Goal: Transaction & Acquisition: Purchase product/service

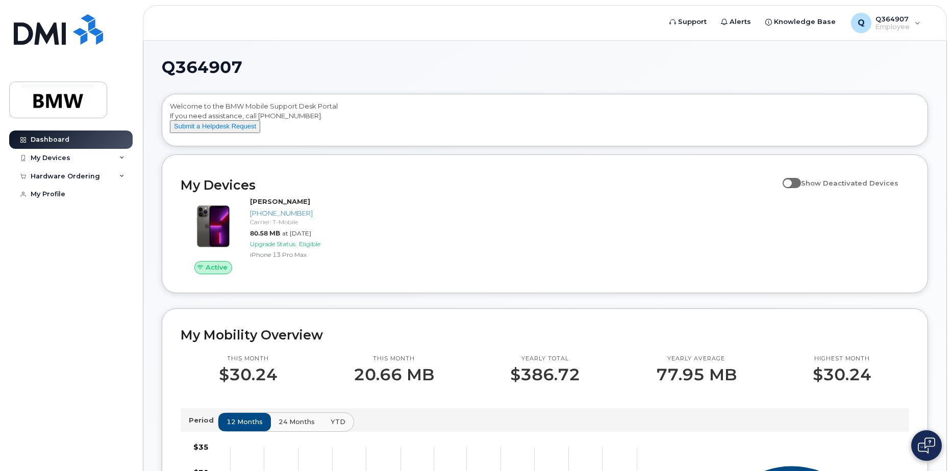
scroll to position [51, 0]
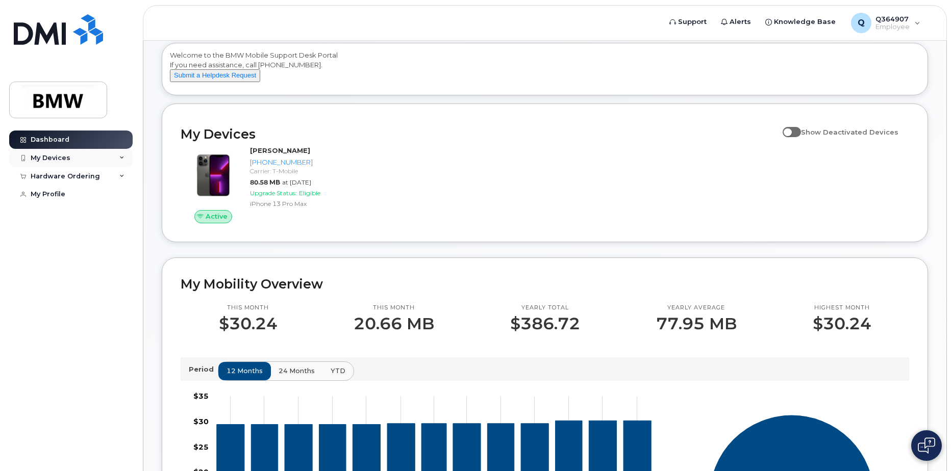
click at [121, 158] on icon at bounding box center [121, 158] width 5 height 5
click at [52, 176] on div "Add Device" at bounding box center [55, 176] width 40 height 9
click at [91, 199] on div "[PHONE_NUMBER]" at bounding box center [93, 196] width 62 height 9
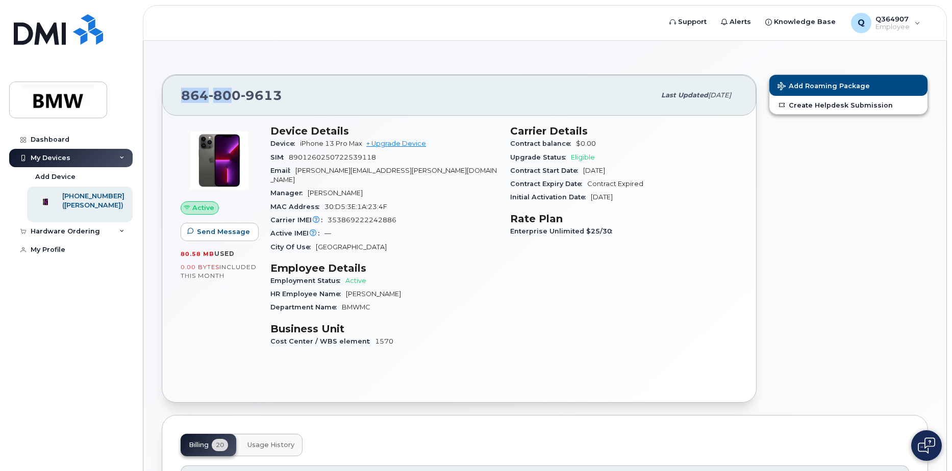
drag, startPoint x: 160, startPoint y: 45, endPoint x: 230, endPoint y: 106, distance: 92.2
drag, startPoint x: 230, startPoint y: 106, endPoint x: 171, endPoint y: 44, distance: 84.8
drag, startPoint x: 171, startPoint y: 44, endPoint x: 164, endPoint y: 28, distance: 18.1
click at [164, 28] on header "Support Alerts Knowledge Base Q Q364907 Employee English Français Sign out" at bounding box center [545, 23] width 804 height 36
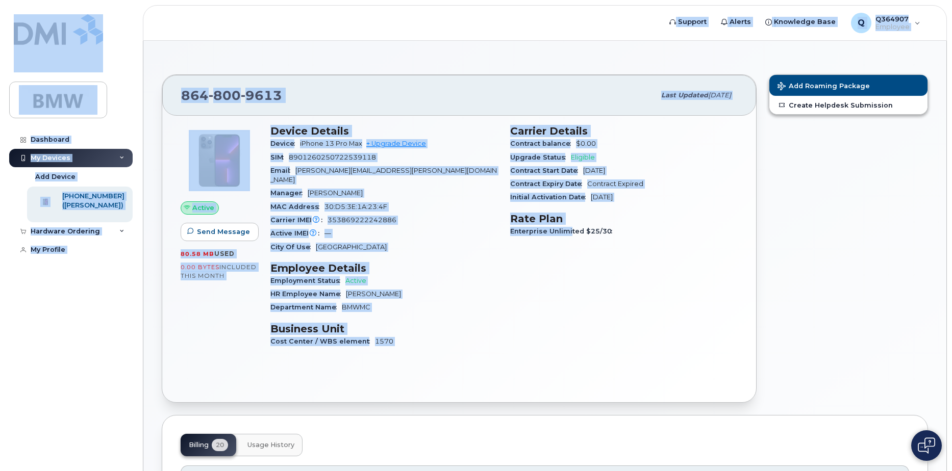
drag, startPoint x: 166, startPoint y: 28, endPoint x: 587, endPoint y: 266, distance: 483.8
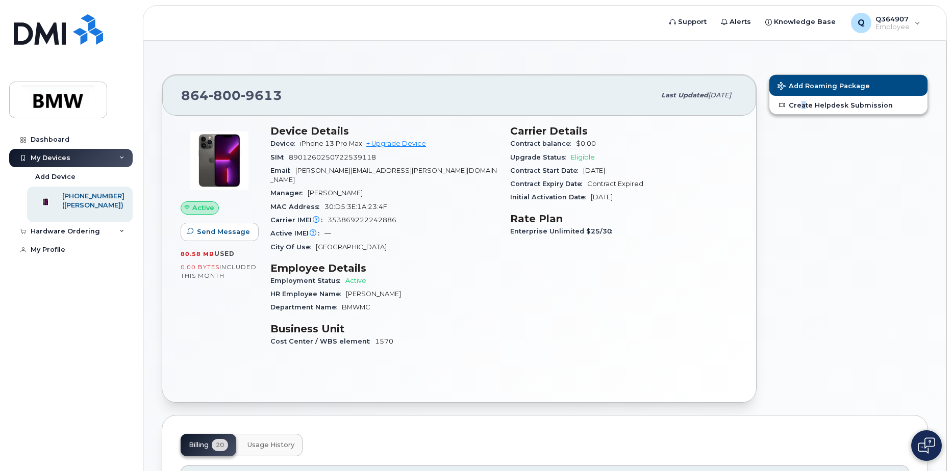
drag, startPoint x: 587, startPoint y: 266, endPoint x: 803, endPoint y: 377, distance: 243.4
click at [803, 377] on div "Add Roaming Package Create Helpdesk Submission" at bounding box center [848, 238] width 171 height 341
drag, startPoint x: 803, startPoint y: 377, endPoint x: 857, endPoint y: 385, distance: 54.0
click at [856, 385] on div "Add Roaming Package Create Helpdesk Submission" at bounding box center [848, 238] width 171 height 341
drag, startPoint x: 844, startPoint y: 334, endPoint x: 191, endPoint y: 59, distance: 708.0
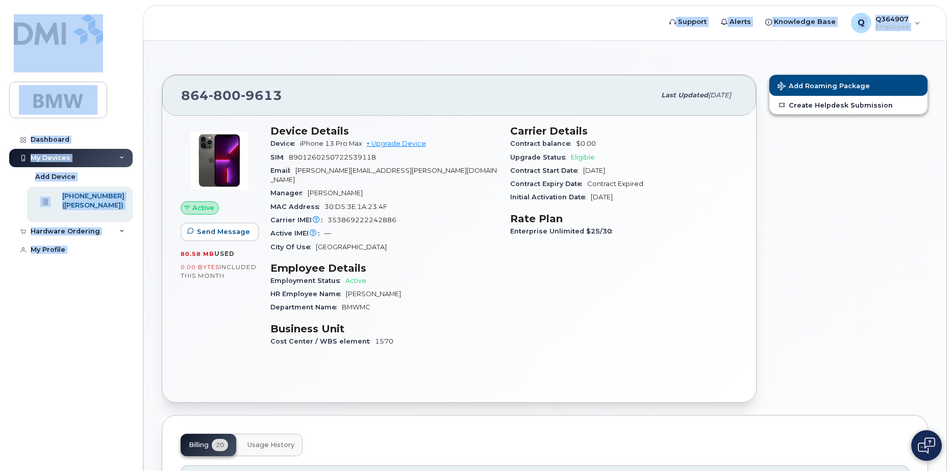
drag, startPoint x: 152, startPoint y: 19, endPoint x: 169, endPoint y: 43, distance: 29.2
click at [124, 234] on icon at bounding box center [121, 231] width 5 height 5
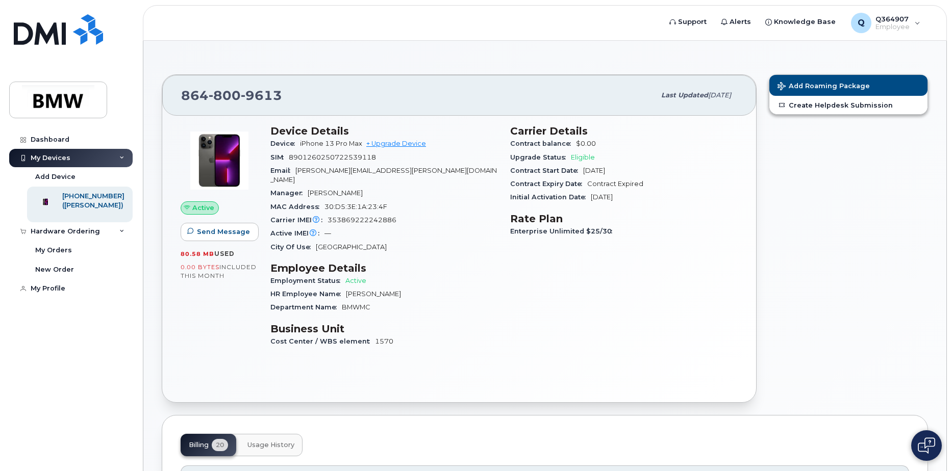
click at [731, 293] on div "Carrier Details Contract balance $0.00 Upgrade Status Eligible Contract Start D…" at bounding box center [624, 241] width 240 height 244
click at [57, 255] on div "My Orders" at bounding box center [53, 250] width 37 height 9
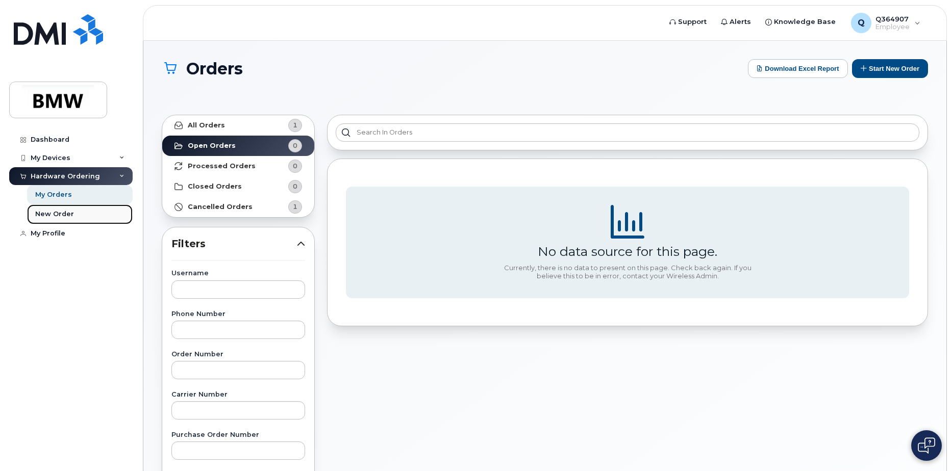
click at [60, 212] on div "New Order" at bounding box center [54, 214] width 39 height 9
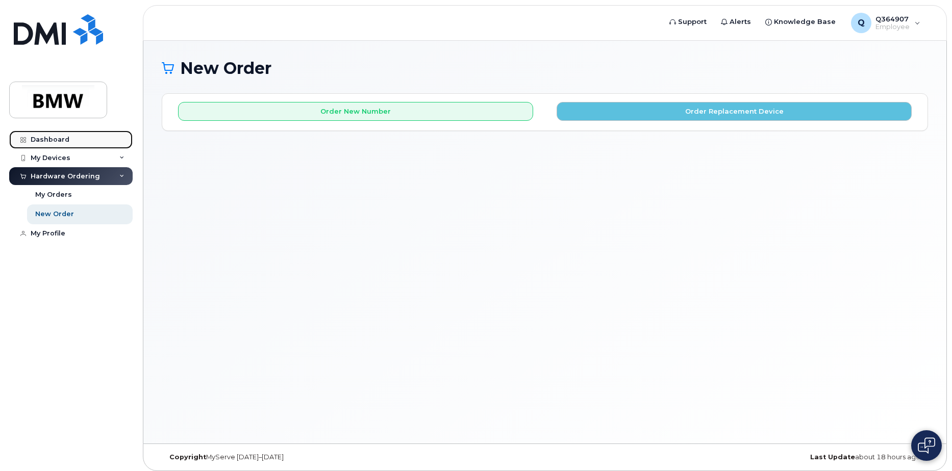
click at [59, 140] on div "Dashboard" at bounding box center [50, 140] width 39 height 8
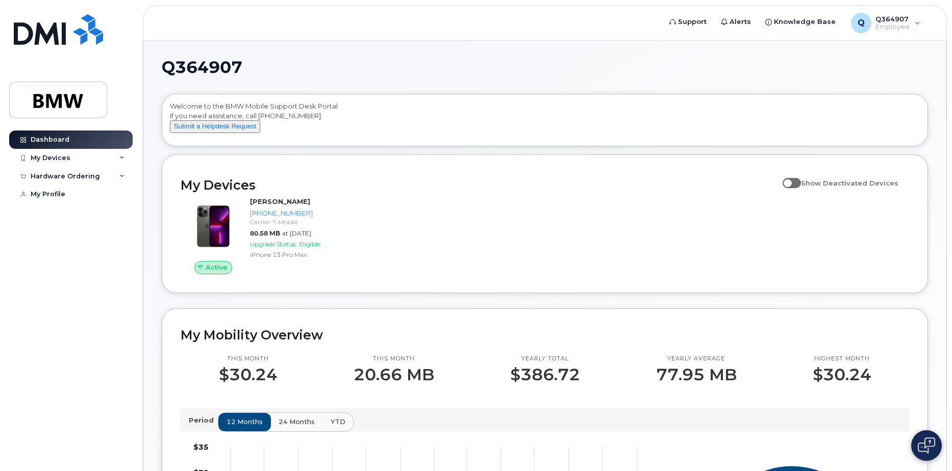
click at [801, 188] on span at bounding box center [792, 183] width 18 height 10
click at [791, 182] on input "Show Deactivated Devices" at bounding box center [787, 177] width 8 height 8
click at [795, 188] on span at bounding box center [792, 183] width 18 height 10
click at [791, 182] on input "Show Deactivated Devices" at bounding box center [787, 177] width 8 height 8
checkbox input "false"
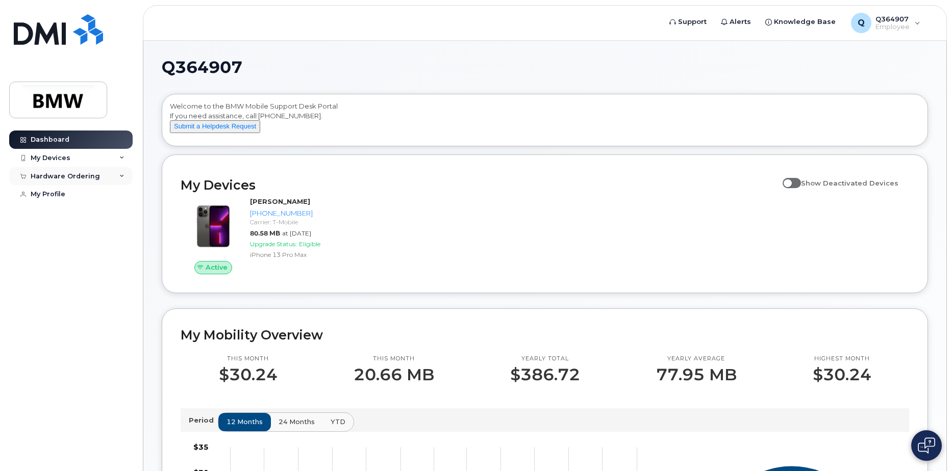
click at [124, 175] on div "Hardware Ordering" at bounding box center [70, 176] width 123 height 18
click at [123, 159] on icon at bounding box center [121, 158] width 5 height 5
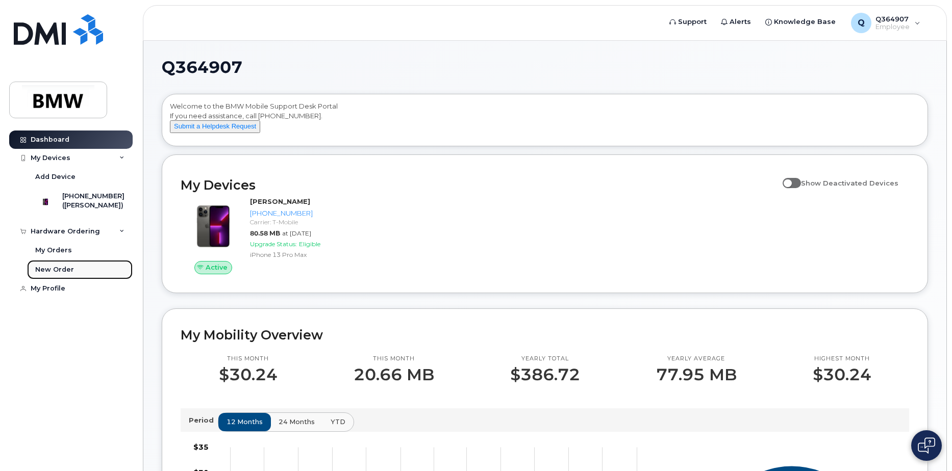
click at [60, 274] on div "New Order" at bounding box center [54, 269] width 39 height 9
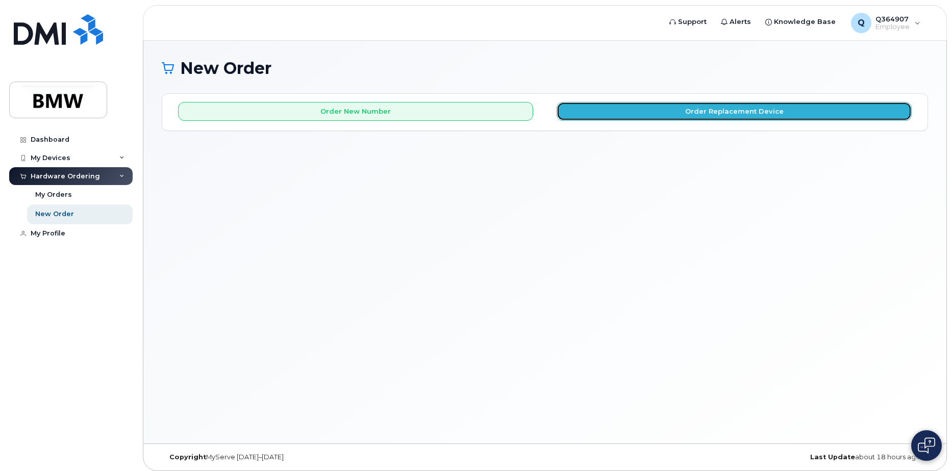
click at [658, 115] on button "Order Replacement Device" at bounding box center [734, 111] width 355 height 19
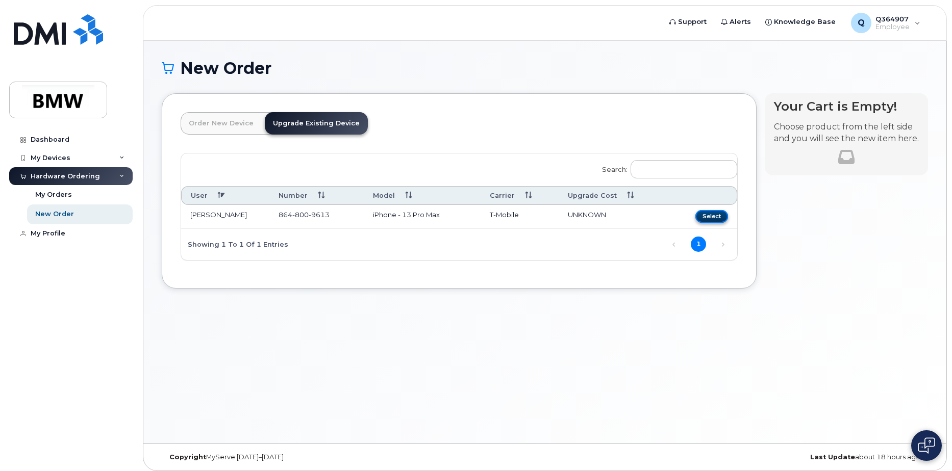
click at [710, 214] on button "Select" at bounding box center [711, 216] width 33 height 13
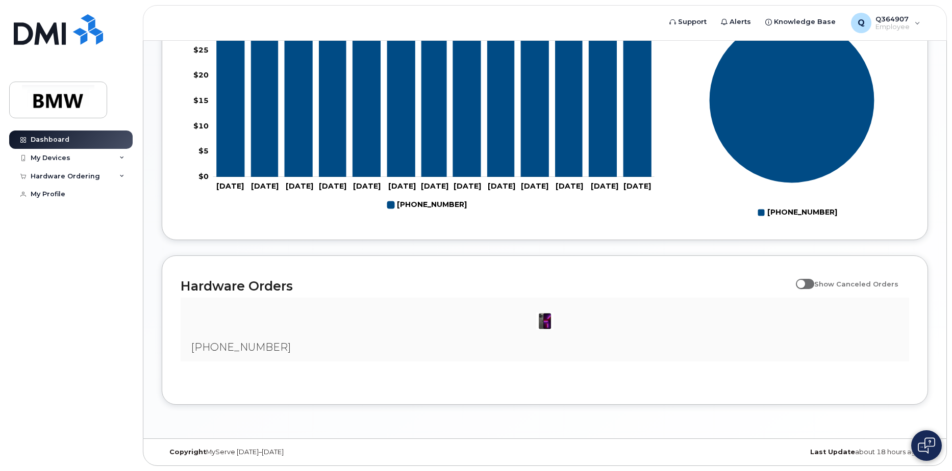
scroll to position [49, 0]
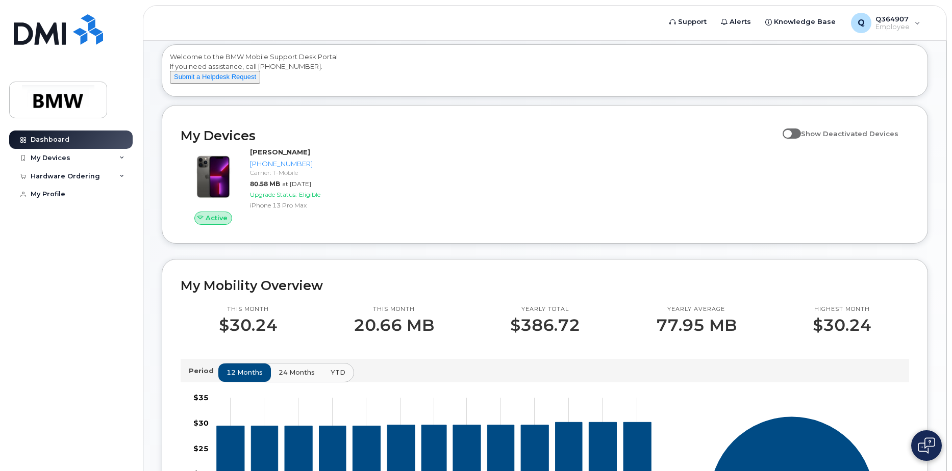
drag, startPoint x: 223, startPoint y: 85, endPoint x: 279, endPoint y: 90, distance: 55.3
click at [223, 84] on button "Submit a Helpdesk Request" at bounding box center [215, 77] width 90 height 13
